Goal: Task Accomplishment & Management: Manage account settings

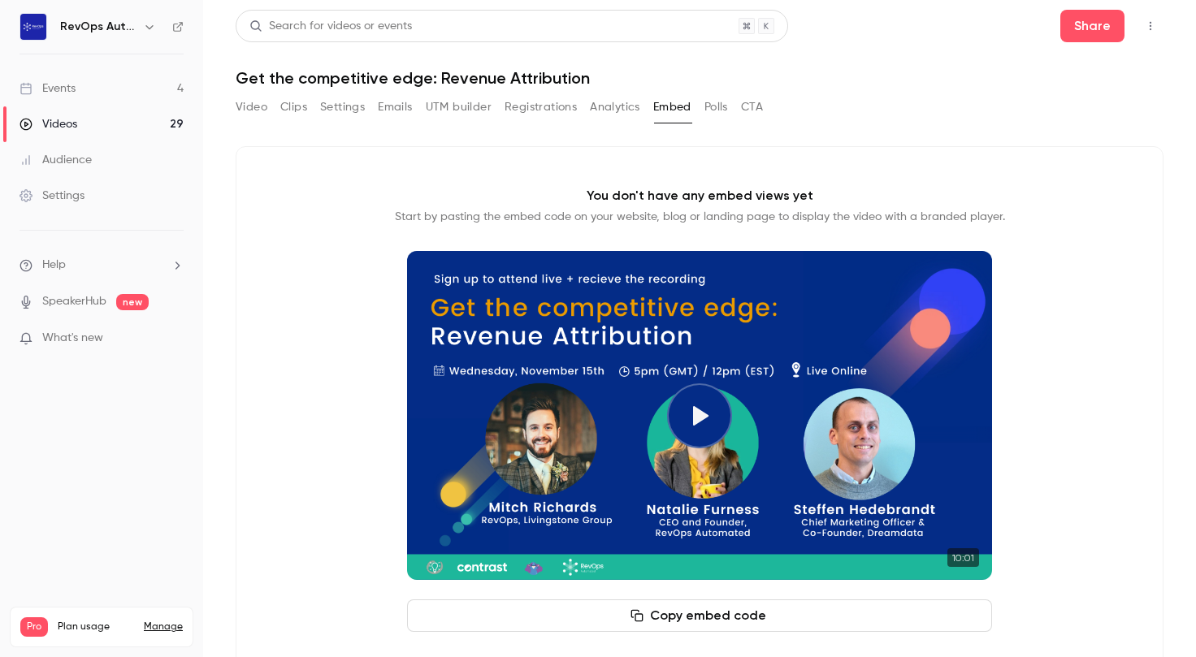
scroll to position [41, 0]
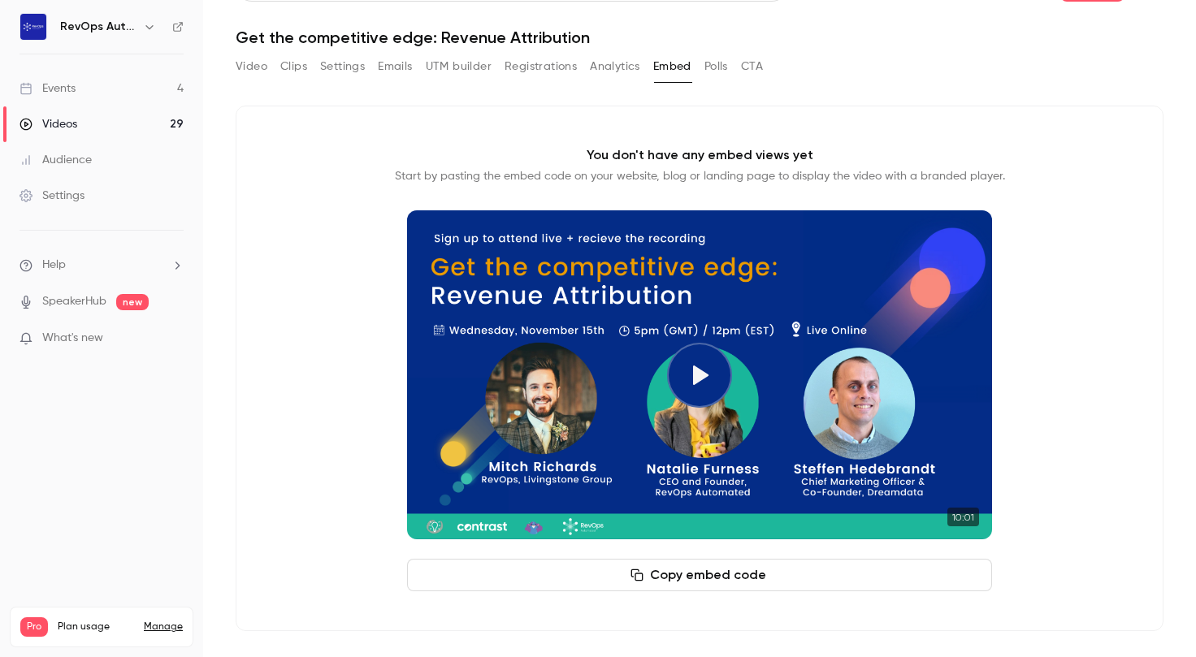
click at [98, 83] on link "Events 4" at bounding box center [101, 89] width 203 height 36
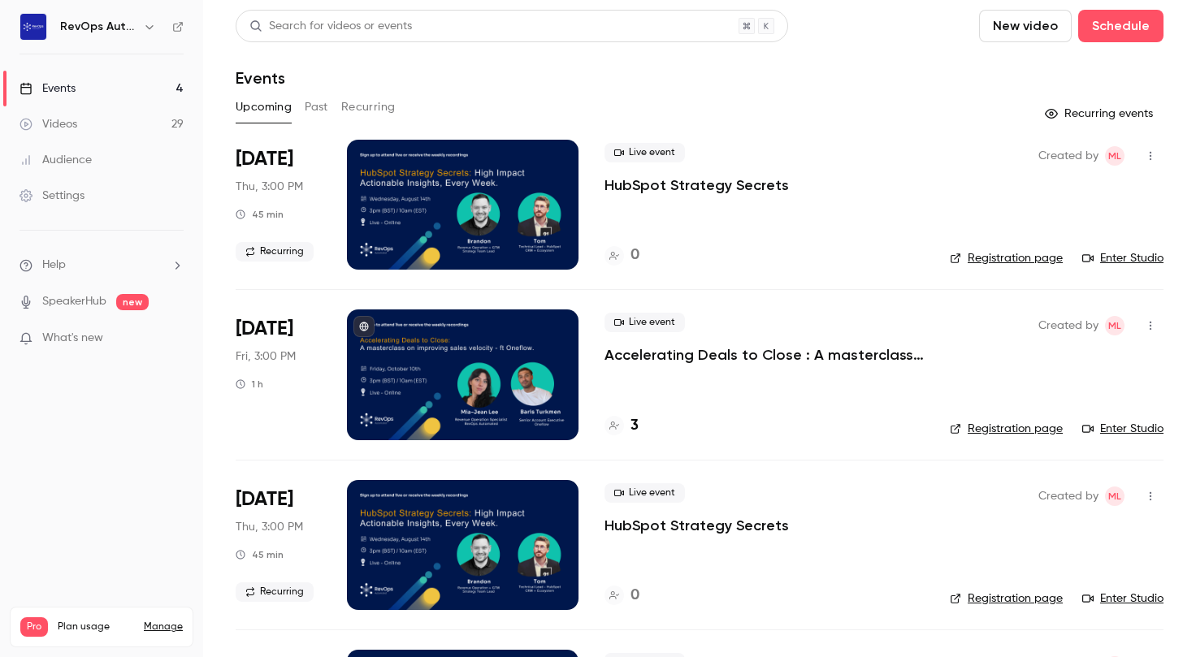
click at [315, 103] on button "Past" at bounding box center [317, 107] width 24 height 26
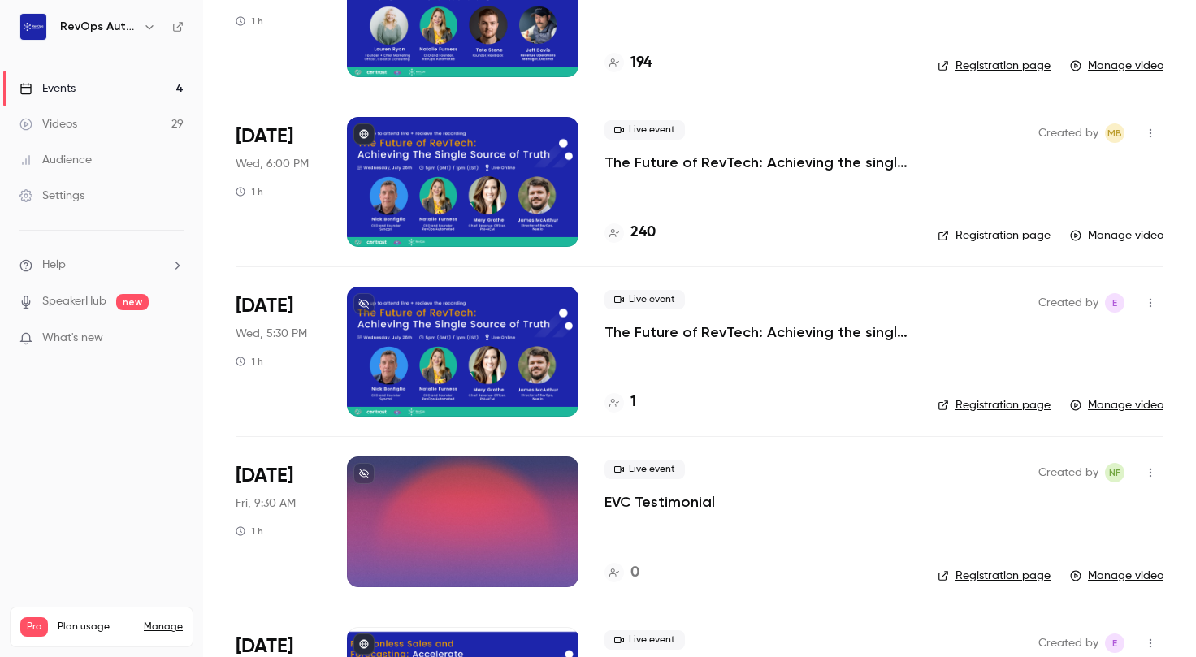
scroll to position [6104, 0]
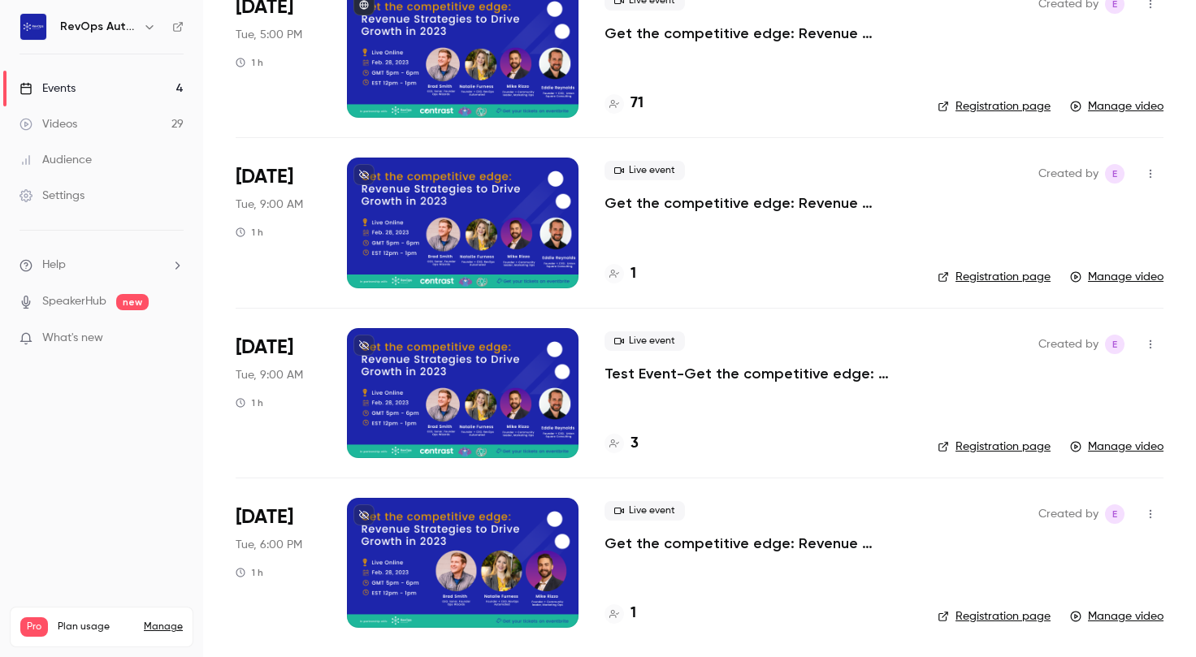
click at [711, 205] on p "Get the competitive edge: Revenue Strategies to Drive Growth in [DATE]" at bounding box center [758, 203] width 307 height 20
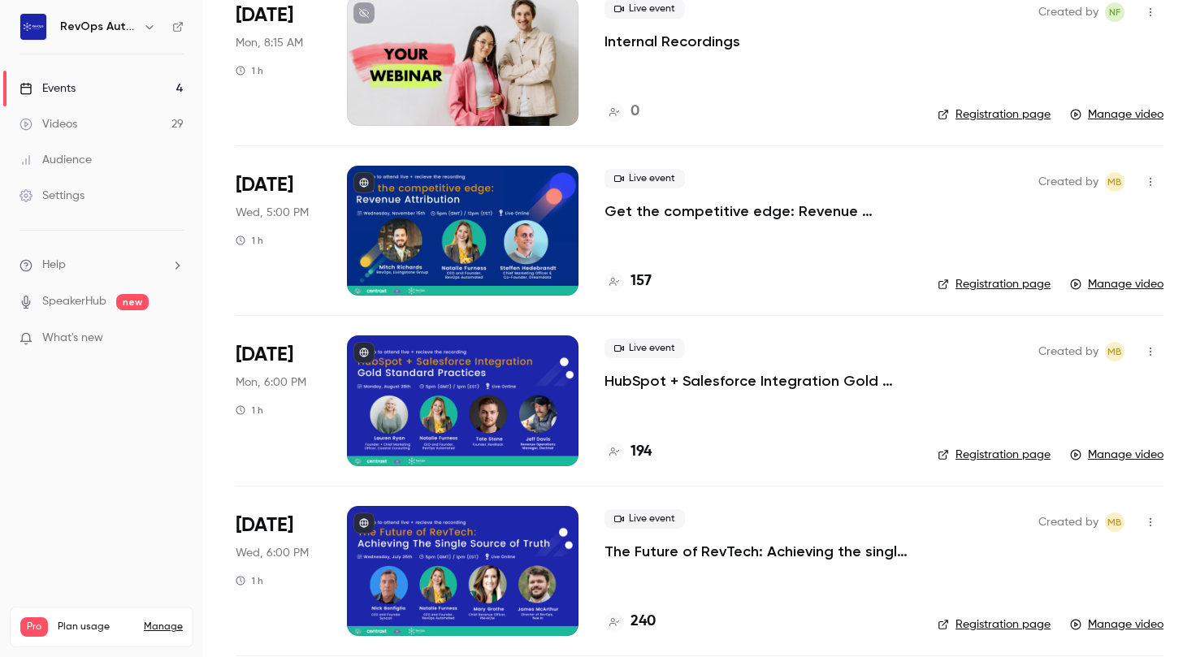
scroll to position [4905, 0]
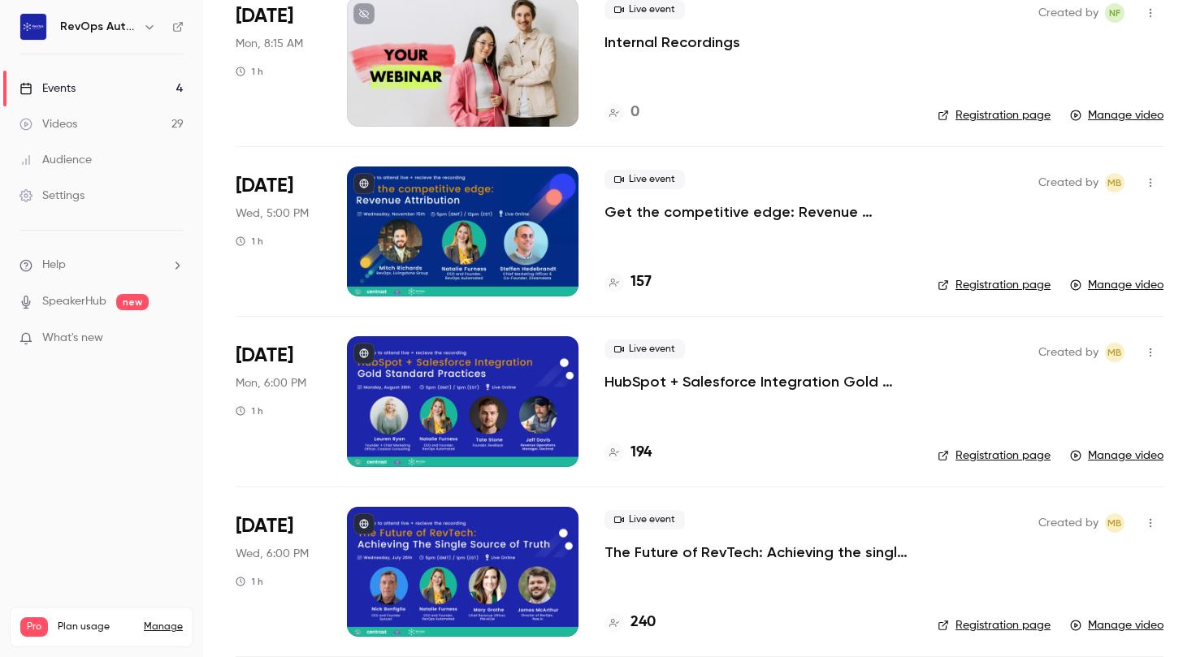
click at [1112, 287] on link "Manage video" at bounding box center [1116, 285] width 93 height 16
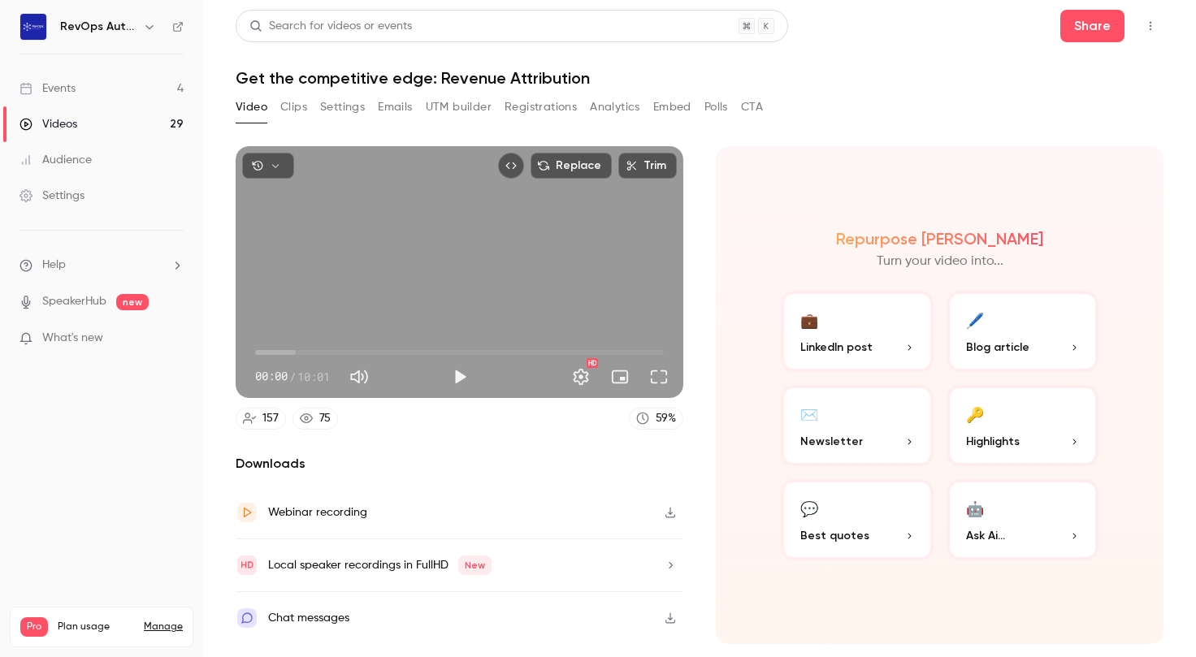
drag, startPoint x: 362, startPoint y: 517, endPoint x: 330, endPoint y: 518, distance: 32.5
click at [330, 518] on div "Webinar recording" at bounding box center [317, 513] width 99 height 20
click at [296, 105] on button "Clips" at bounding box center [293, 107] width 27 height 26
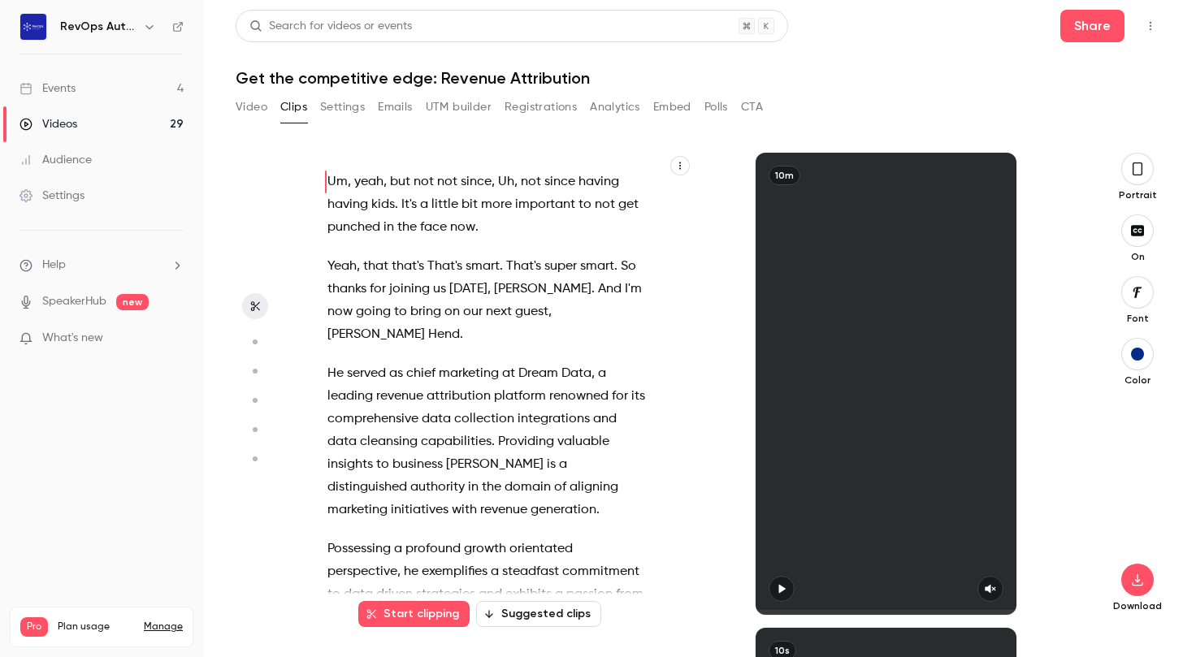
click at [346, 106] on button "Settings" at bounding box center [342, 107] width 45 height 26
